Goal: Book appointment/travel/reservation

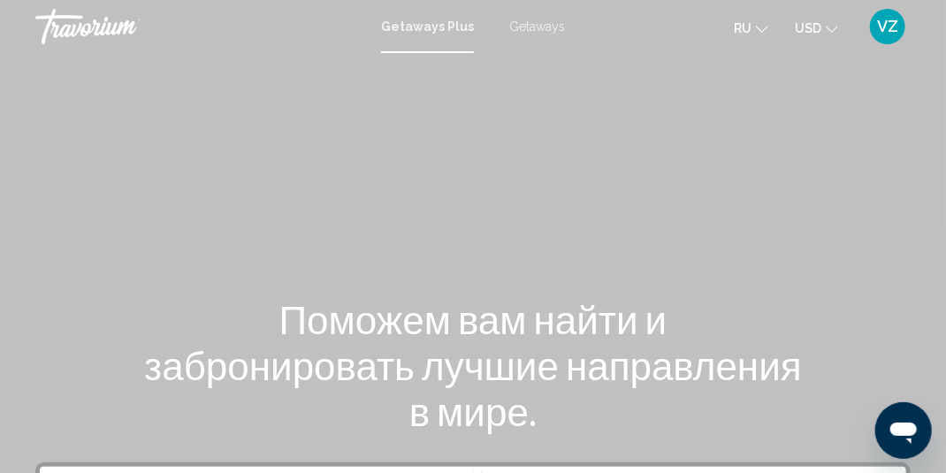
click at [828, 25] on icon "Change currency" at bounding box center [832, 29] width 12 height 12
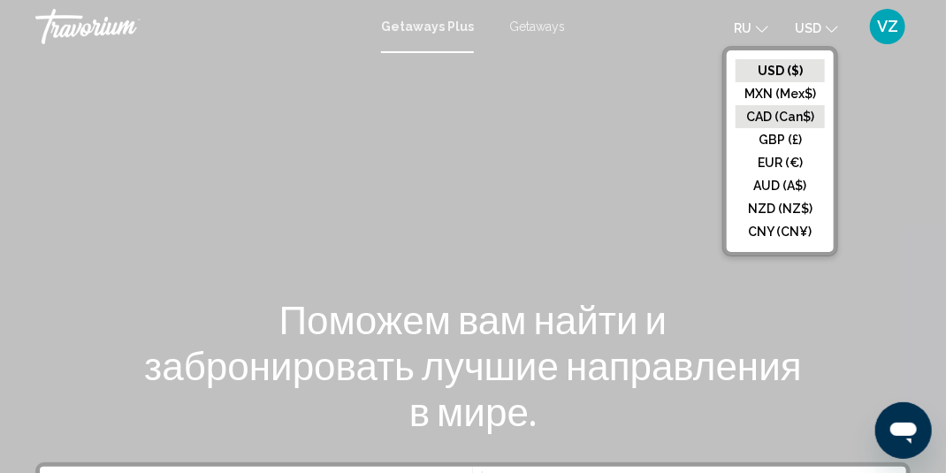
click at [769, 111] on button "CAD (Can$)" at bounding box center [780, 116] width 89 height 23
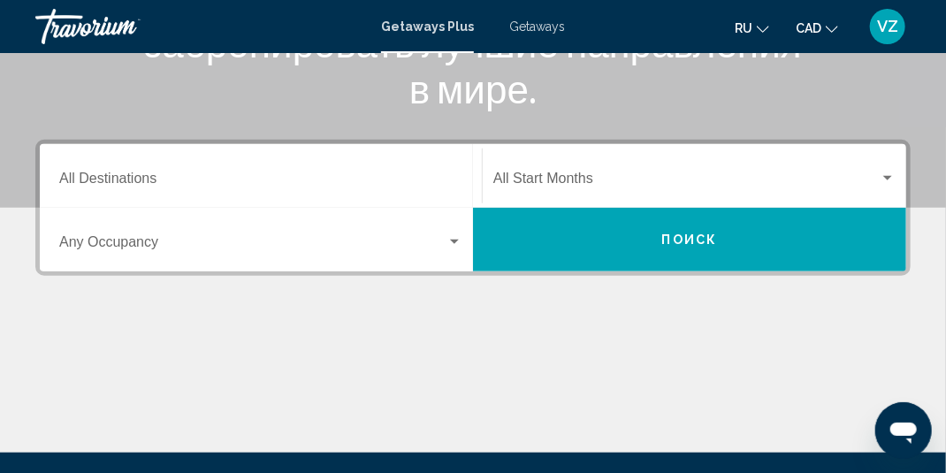
scroll to position [354, 0]
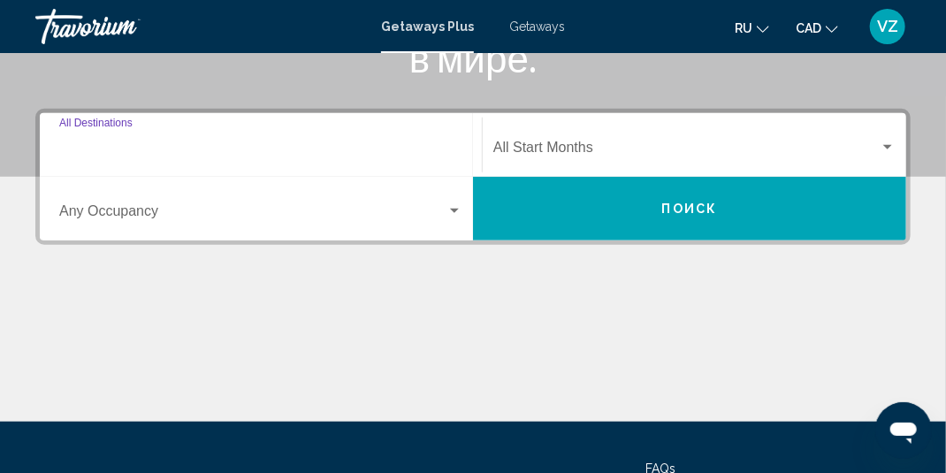
click at [328, 154] on input "Destination All Destinations" at bounding box center [260, 151] width 403 height 16
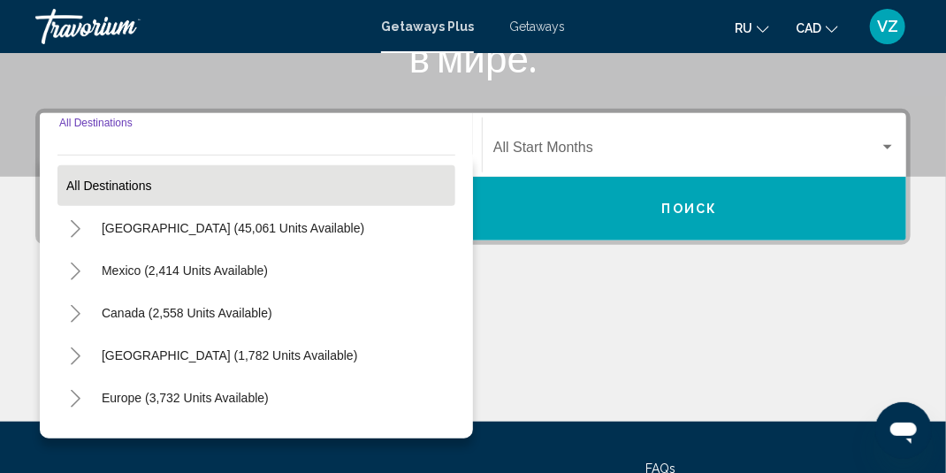
scroll to position [404, 0]
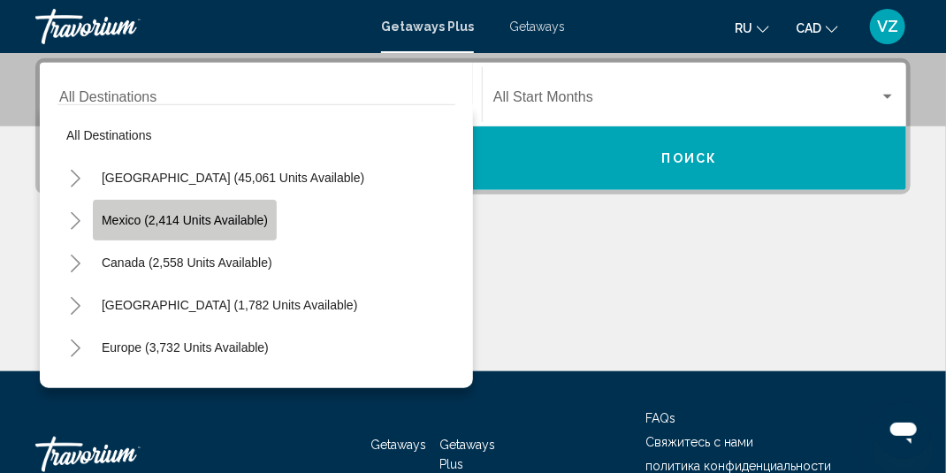
click at [247, 225] on span "Mexico (2,414 units available)" at bounding box center [185, 220] width 166 height 14
type input "**********"
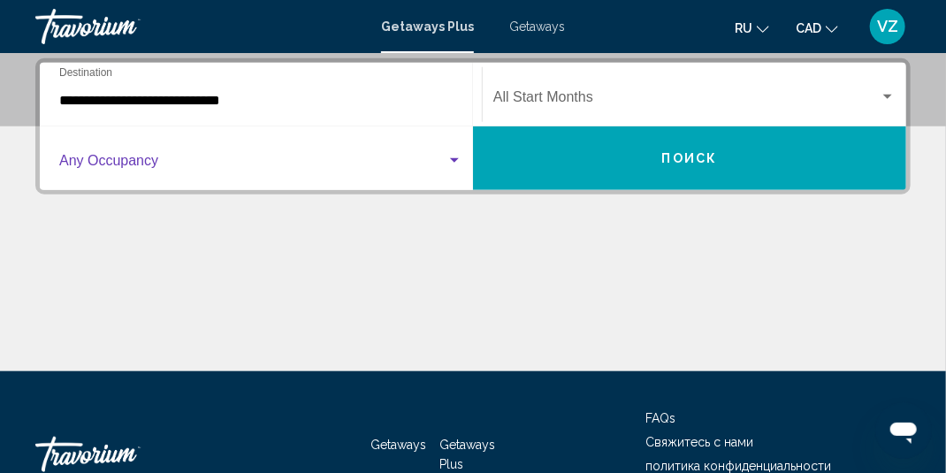
click at [308, 157] on span "Search widget" at bounding box center [252, 165] width 387 height 16
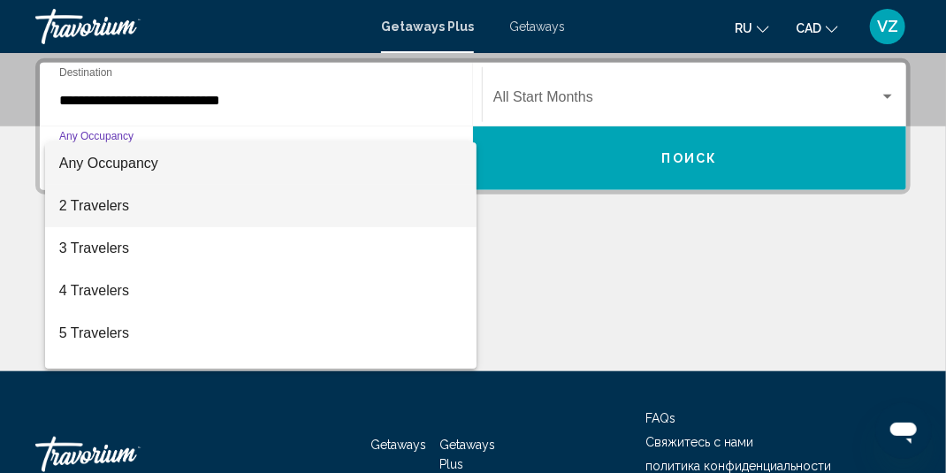
click at [120, 200] on span "2 Travelers" at bounding box center [260, 206] width 403 height 42
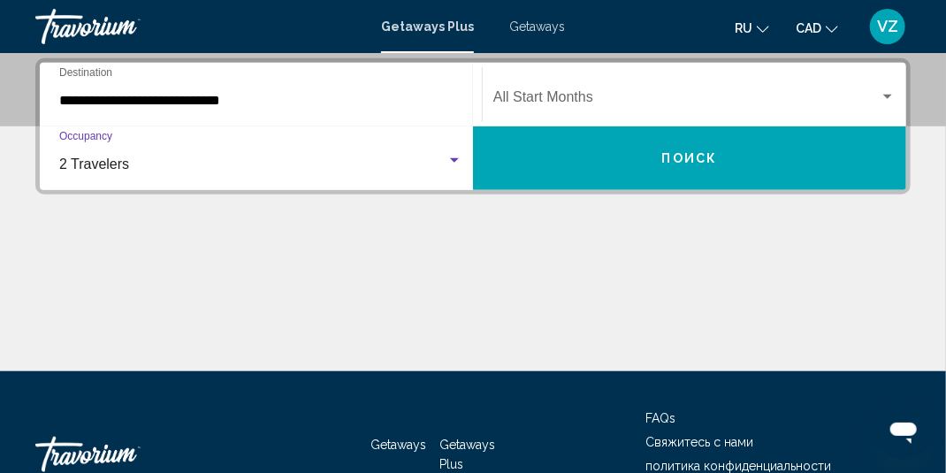
click at [666, 88] on div "Start Month All Start Months" at bounding box center [695, 95] width 402 height 56
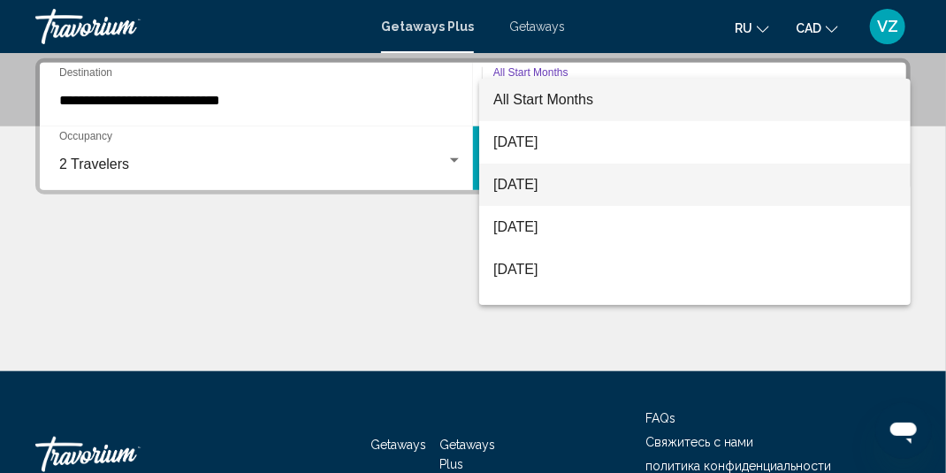
scroll to position [88, 0]
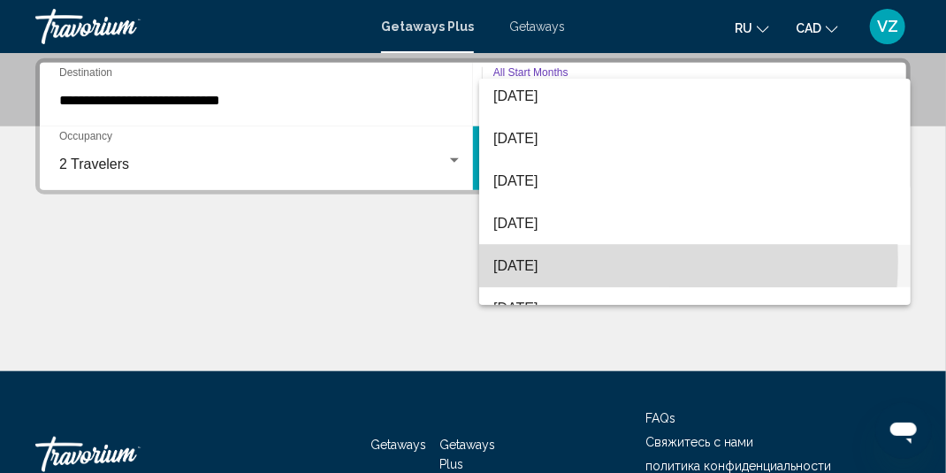
click at [559, 261] on span "[DATE]" at bounding box center [695, 266] width 403 height 42
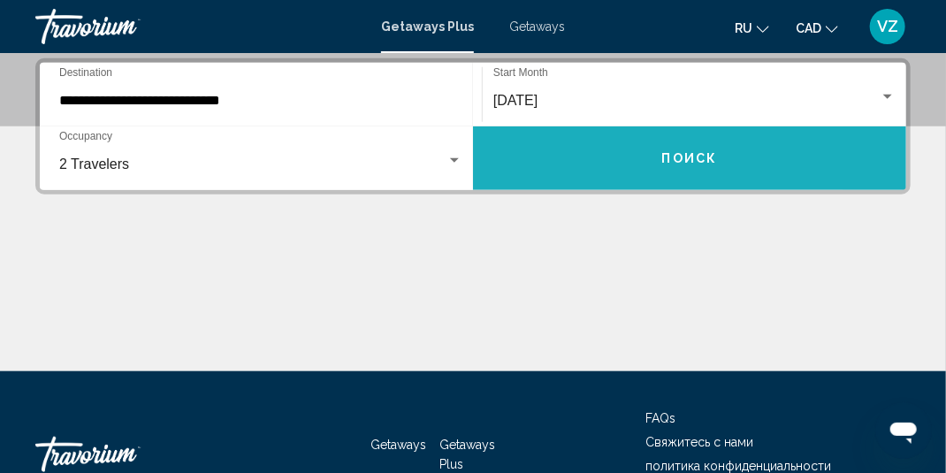
click at [651, 156] on button "Поиск" at bounding box center [689, 158] width 433 height 64
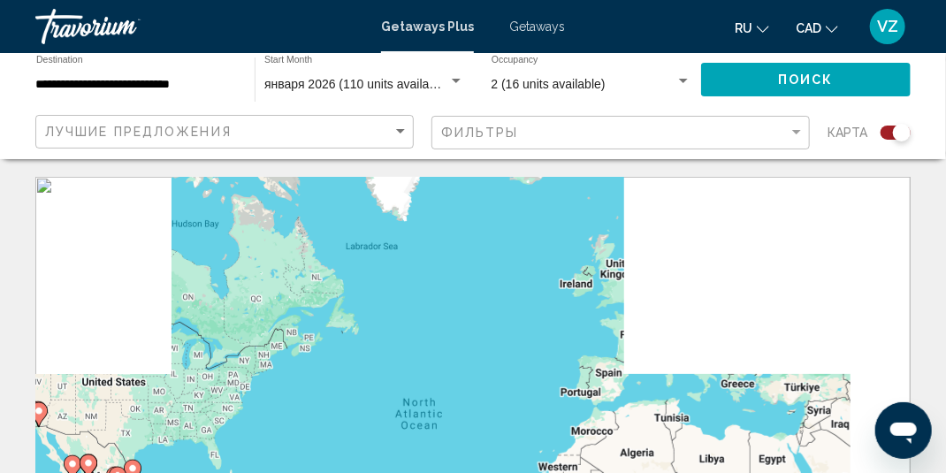
scroll to position [88, 0]
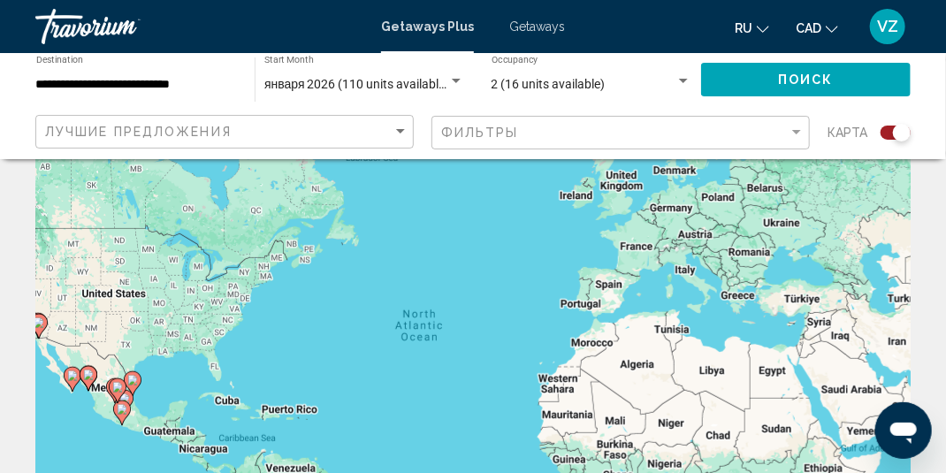
click at [890, 136] on div "Search widget" at bounding box center [896, 133] width 30 height 14
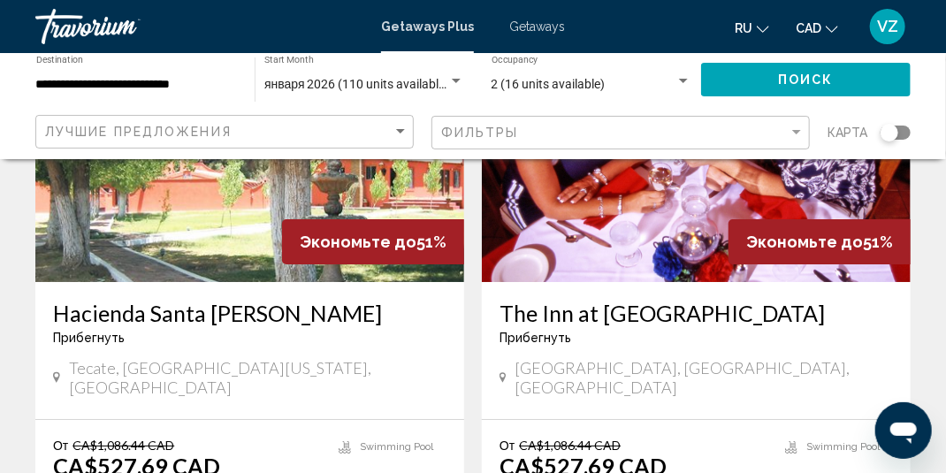
scroll to position [2123, 0]
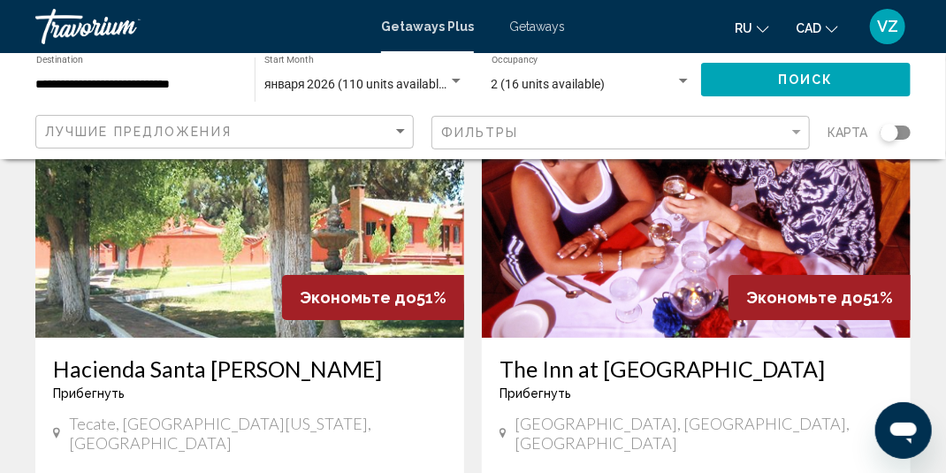
click at [522, 25] on span "Getaways" at bounding box center [537, 26] width 56 height 14
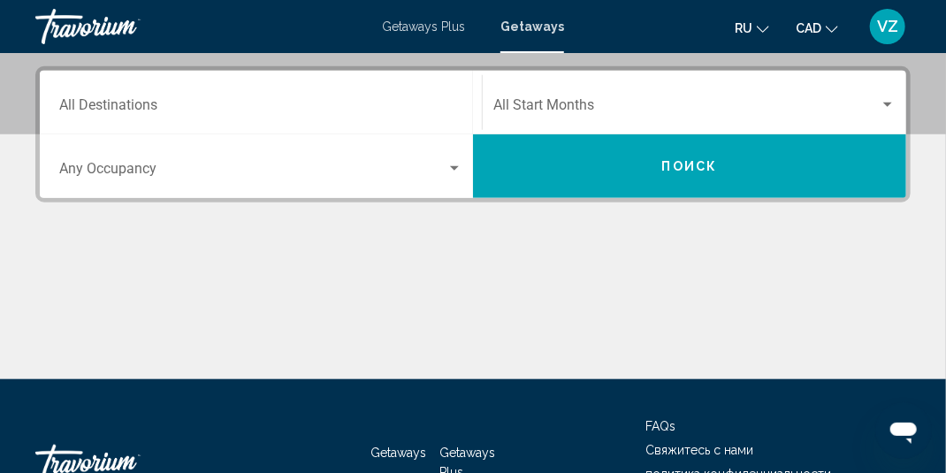
scroll to position [354, 0]
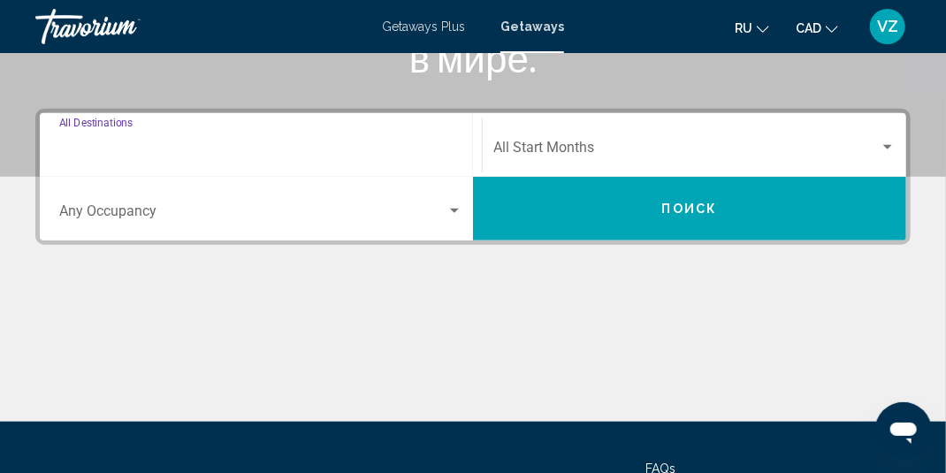
click at [180, 150] on input "Destination All Destinations" at bounding box center [260, 151] width 403 height 16
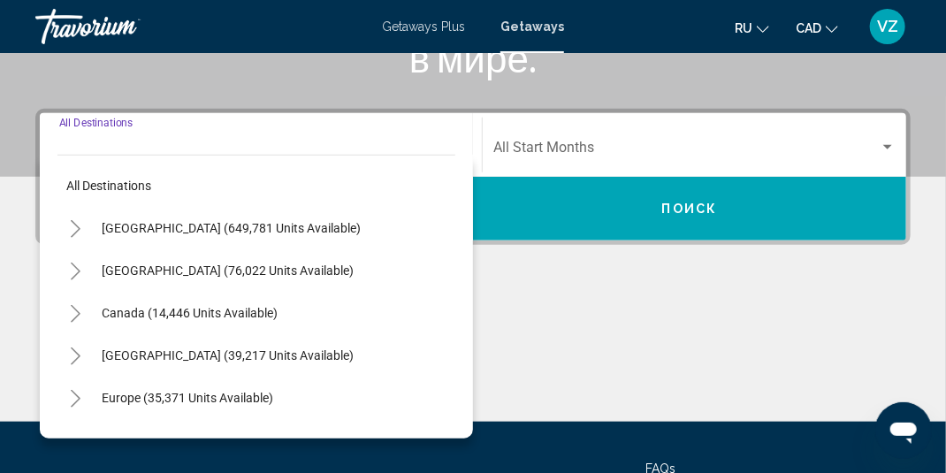
scroll to position [404, 0]
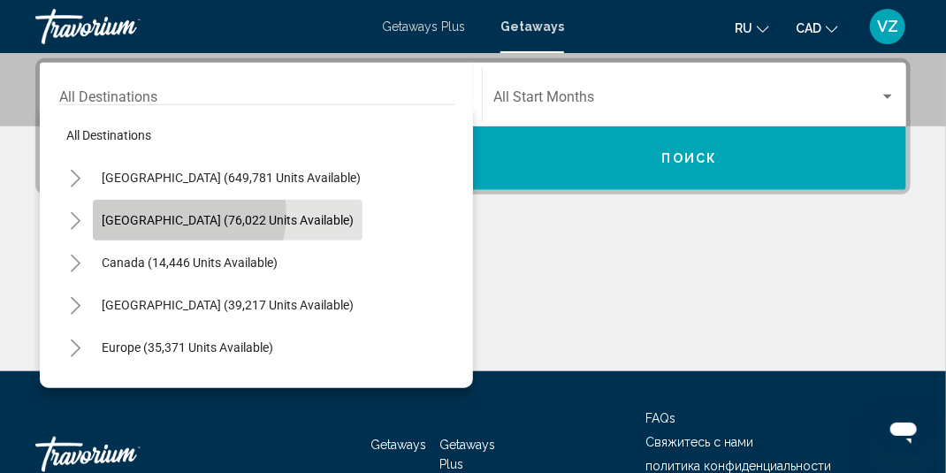
click at [178, 214] on span "[GEOGRAPHIC_DATA] (76,022 units available)" at bounding box center [228, 220] width 252 height 14
type input "**********"
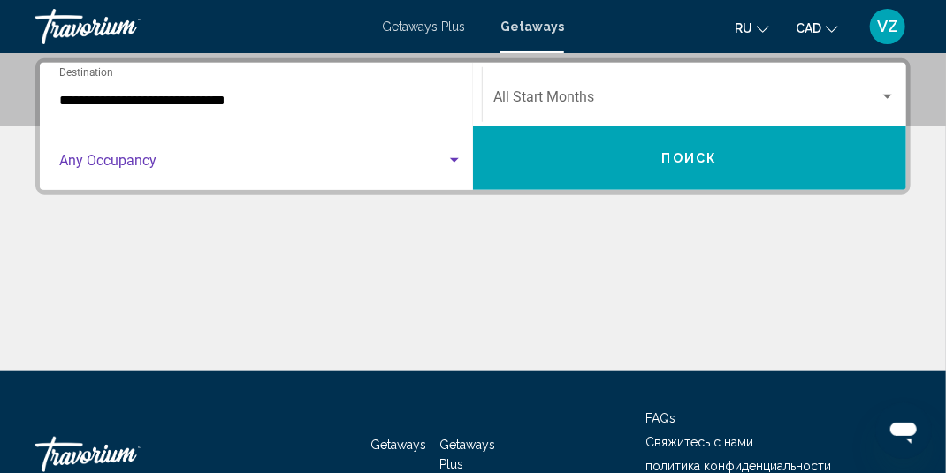
click at [167, 165] on span "Search widget" at bounding box center [252, 165] width 387 height 16
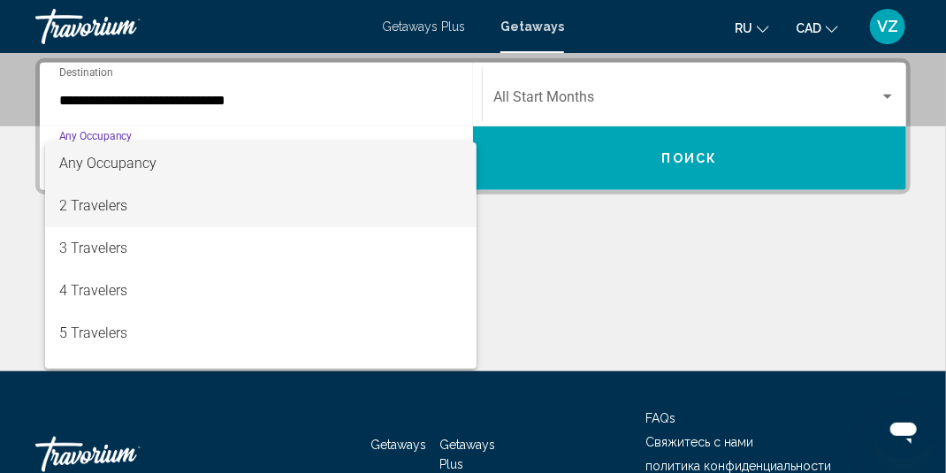
click at [87, 203] on span "2 Travelers" at bounding box center [260, 206] width 403 height 42
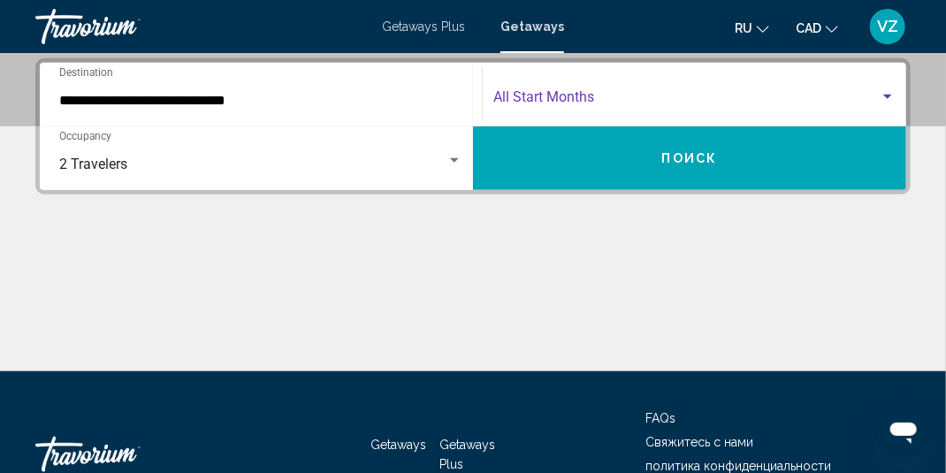
click at [584, 93] on span "Search widget" at bounding box center [687, 101] width 387 height 16
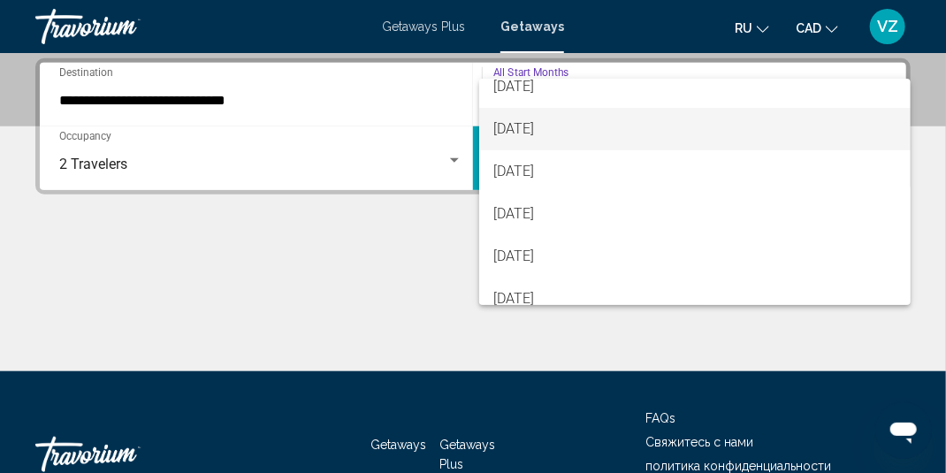
scroll to position [177, 0]
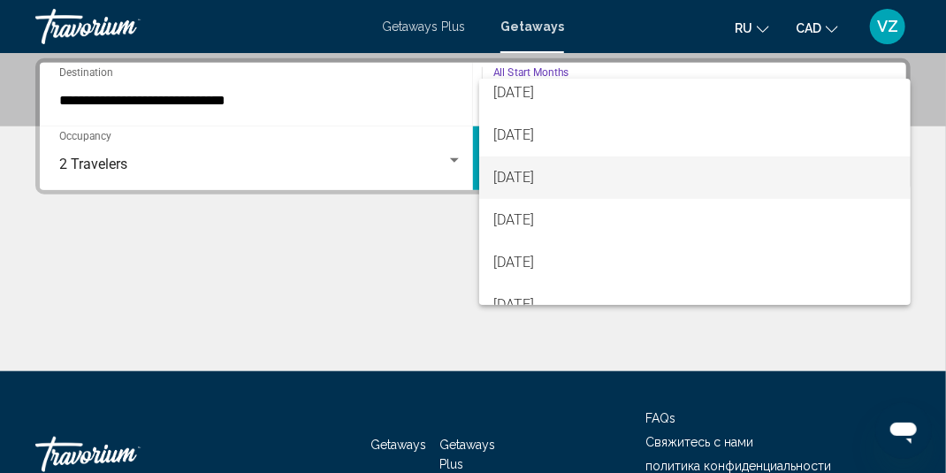
click at [532, 168] on span "[DATE]" at bounding box center [695, 178] width 403 height 42
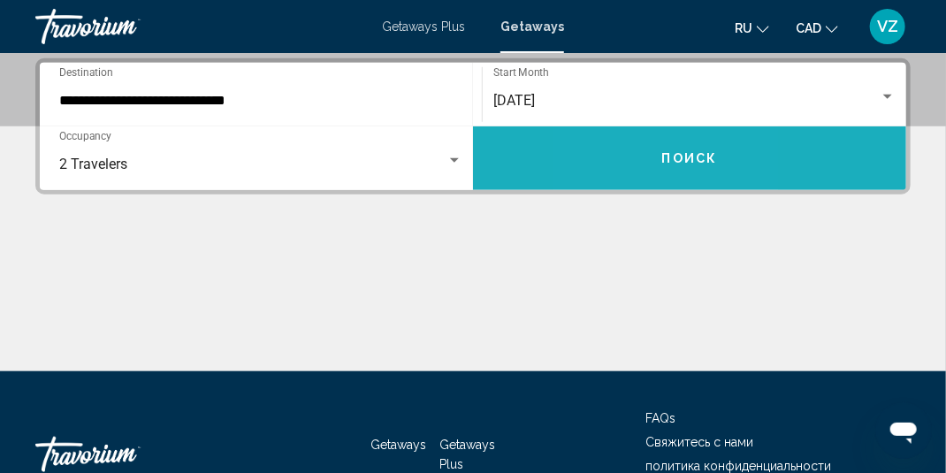
click at [619, 151] on button "Поиск" at bounding box center [689, 158] width 433 height 64
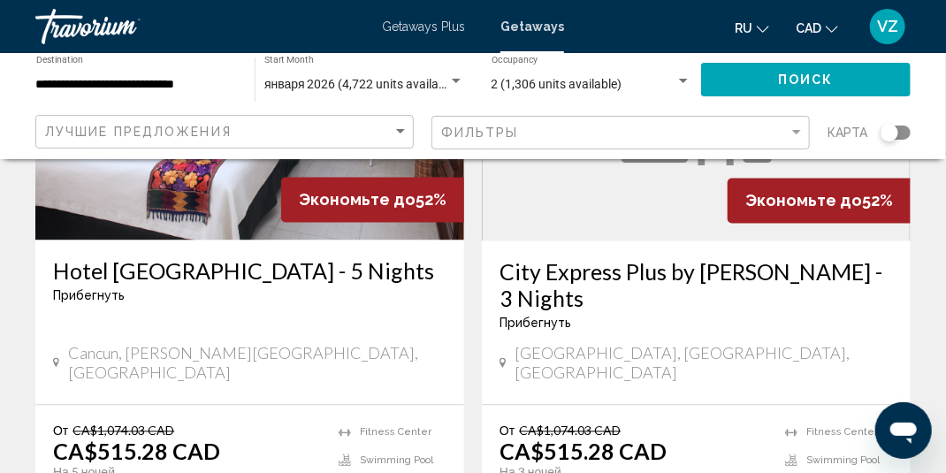
scroll to position [3538, 0]
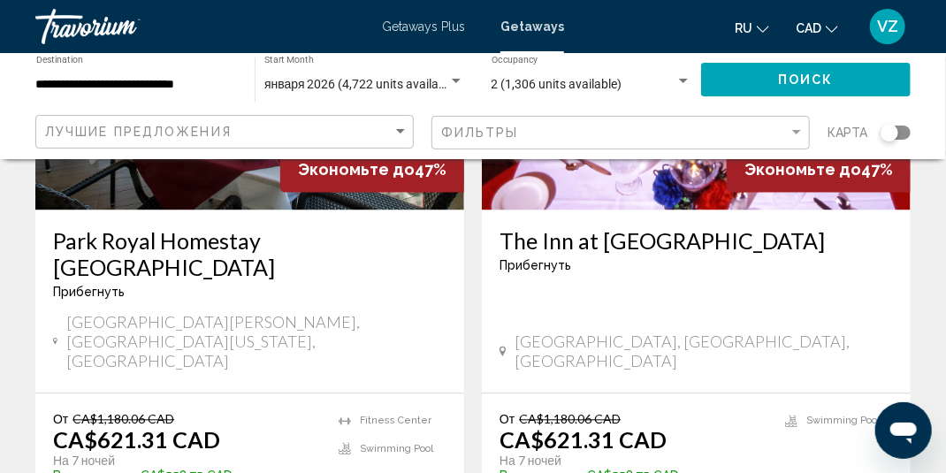
scroll to position [3538, 0]
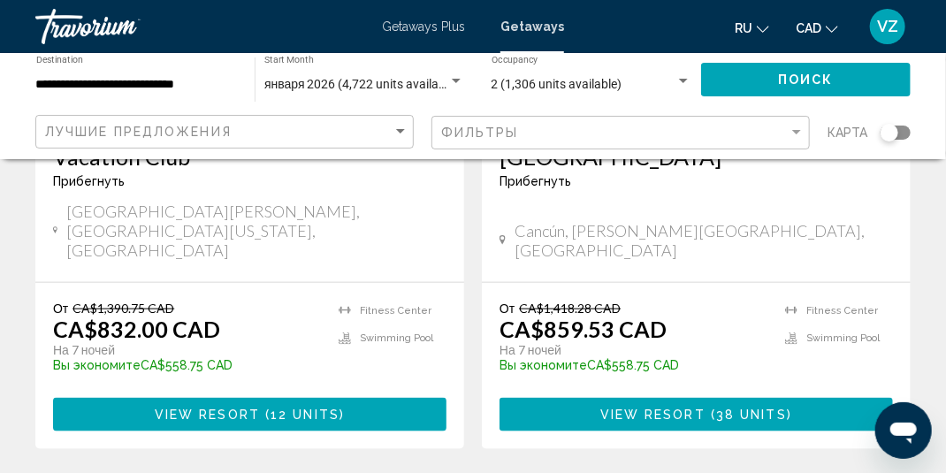
scroll to position [2919, 0]
